Goal: Transaction & Acquisition: Purchase product/service

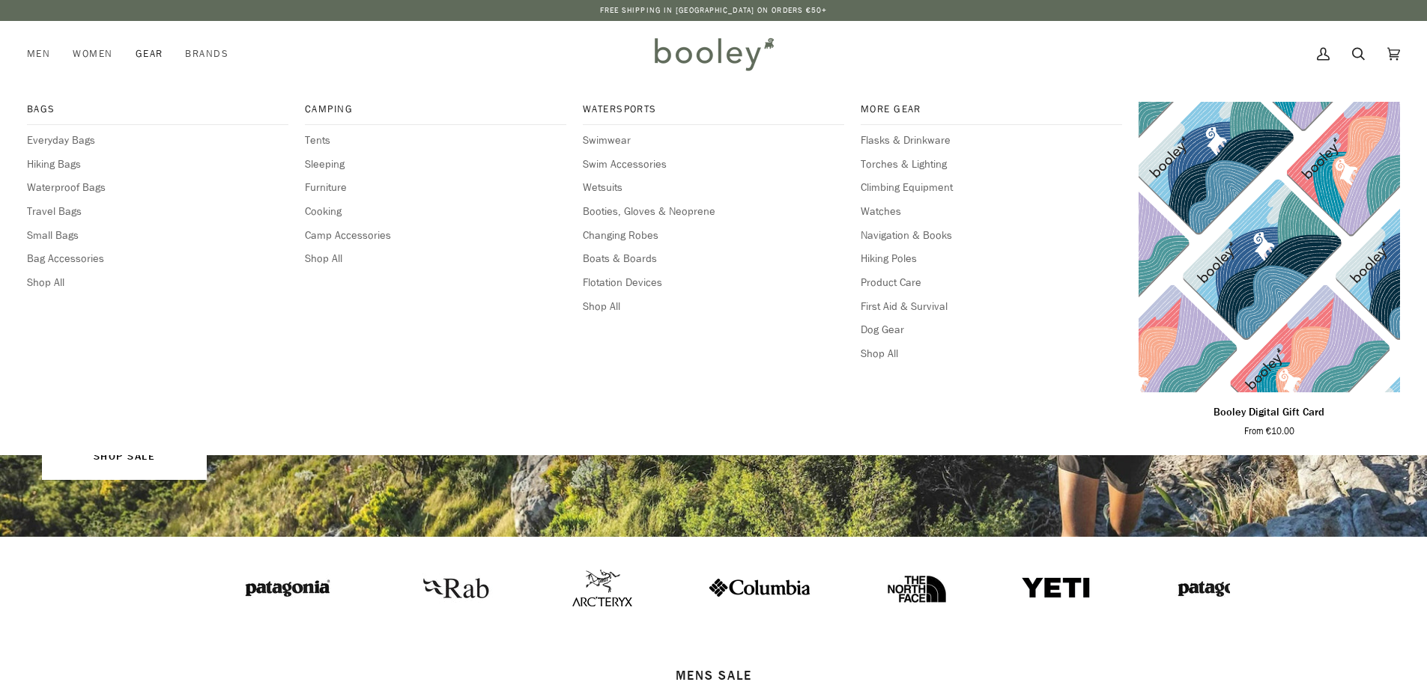
click at [145, 52] on span "Gear" at bounding box center [150, 53] width 28 height 15
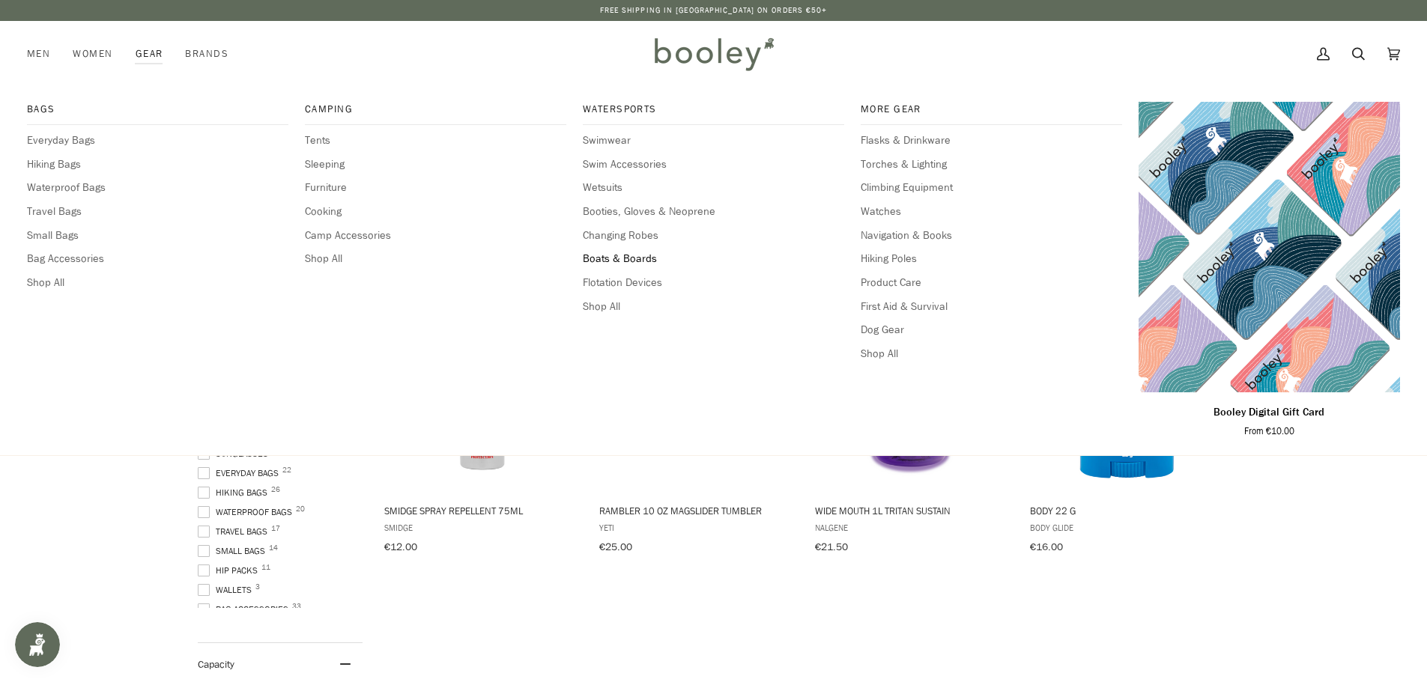
click at [631, 256] on span "Boats & Boards" at bounding box center [713, 259] width 261 height 16
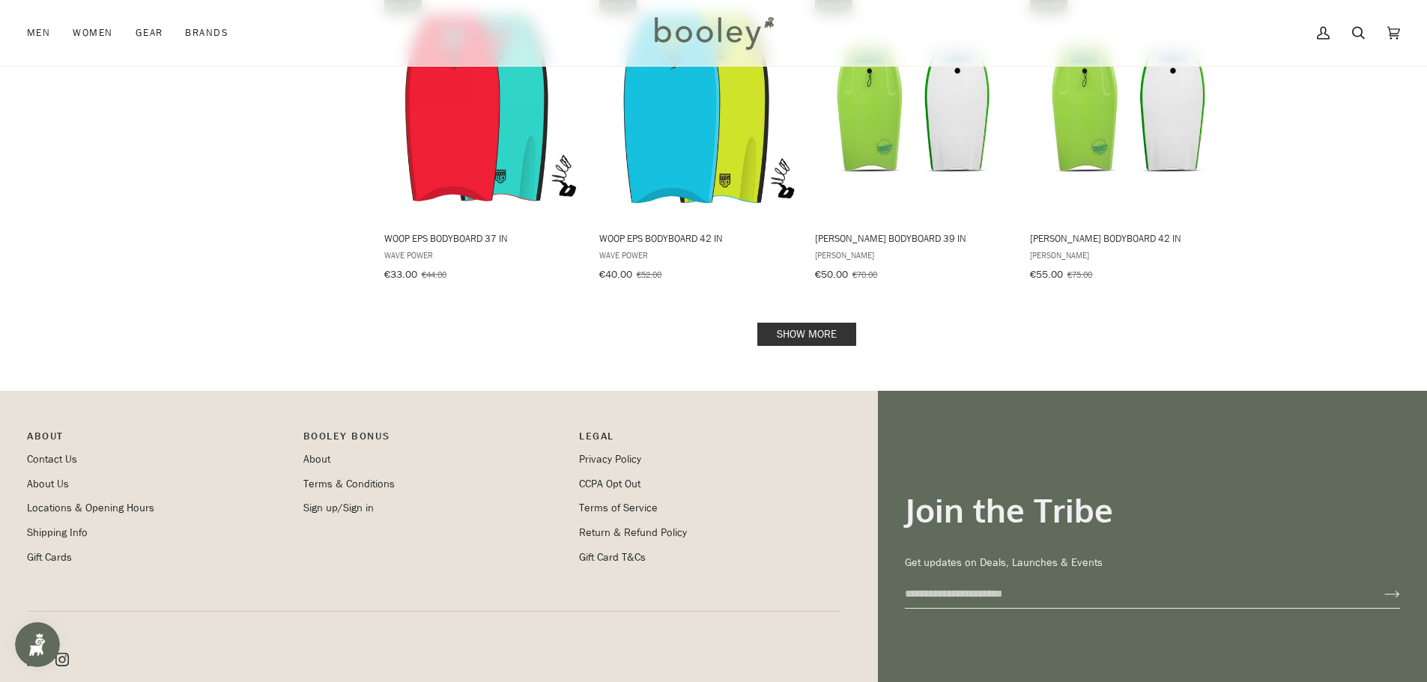
scroll to position [1648, 0]
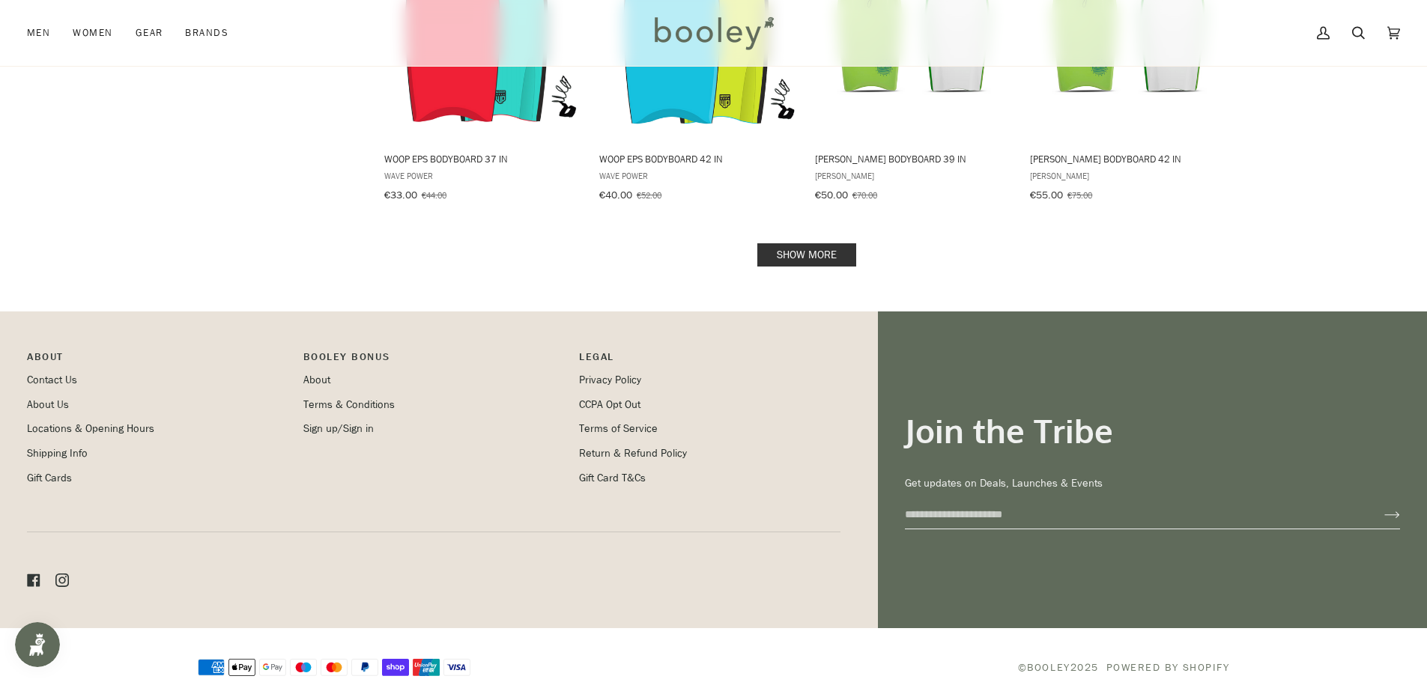
click at [818, 243] on link "Show more" at bounding box center [806, 254] width 99 height 23
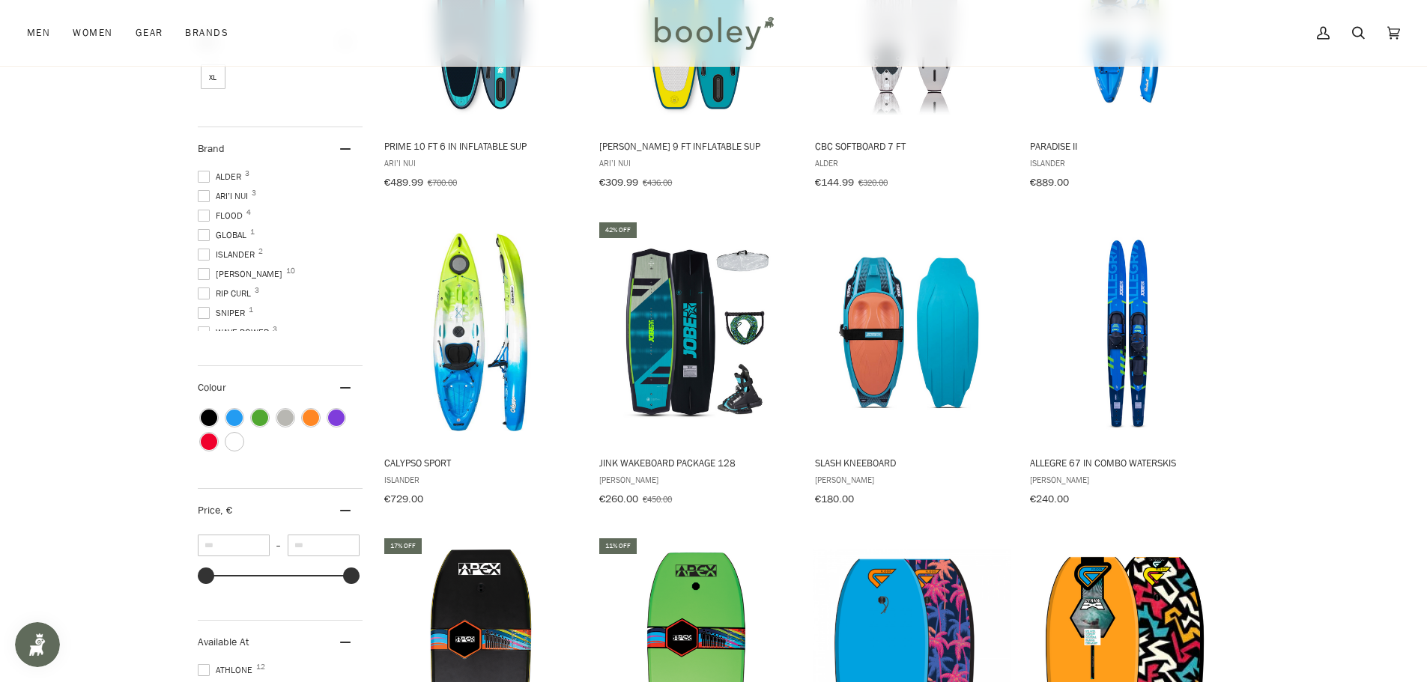
scroll to position [359, 0]
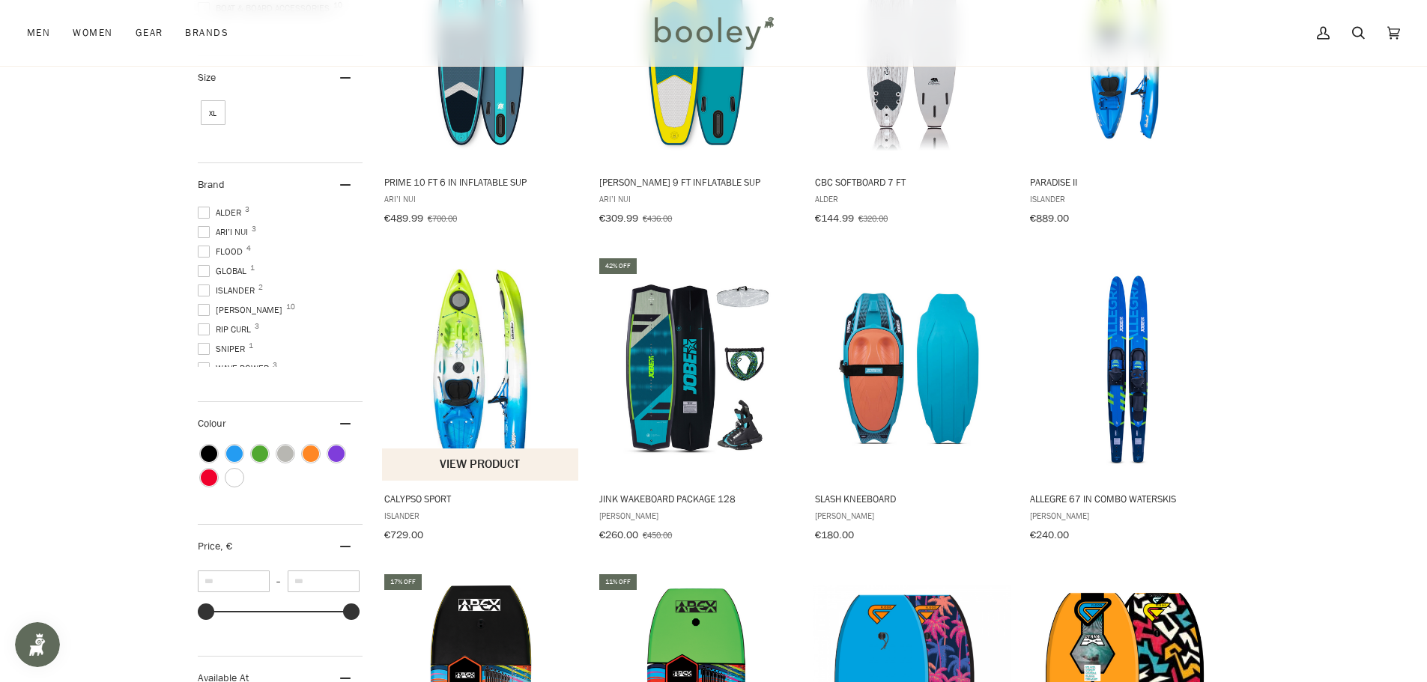
click at [474, 372] on img "Calypso Sport" at bounding box center [481, 368] width 199 height 199
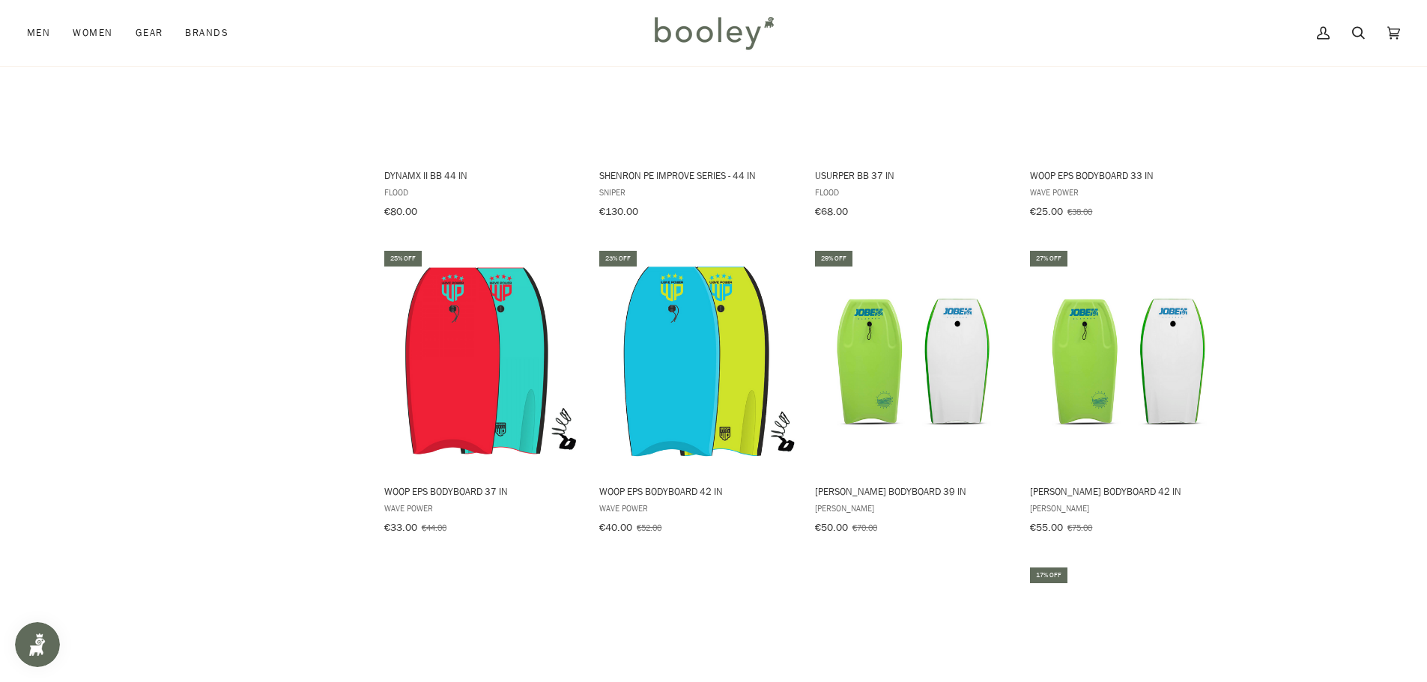
scroll to position [1632, 0]
